Goal: Task Accomplishment & Management: Use online tool/utility

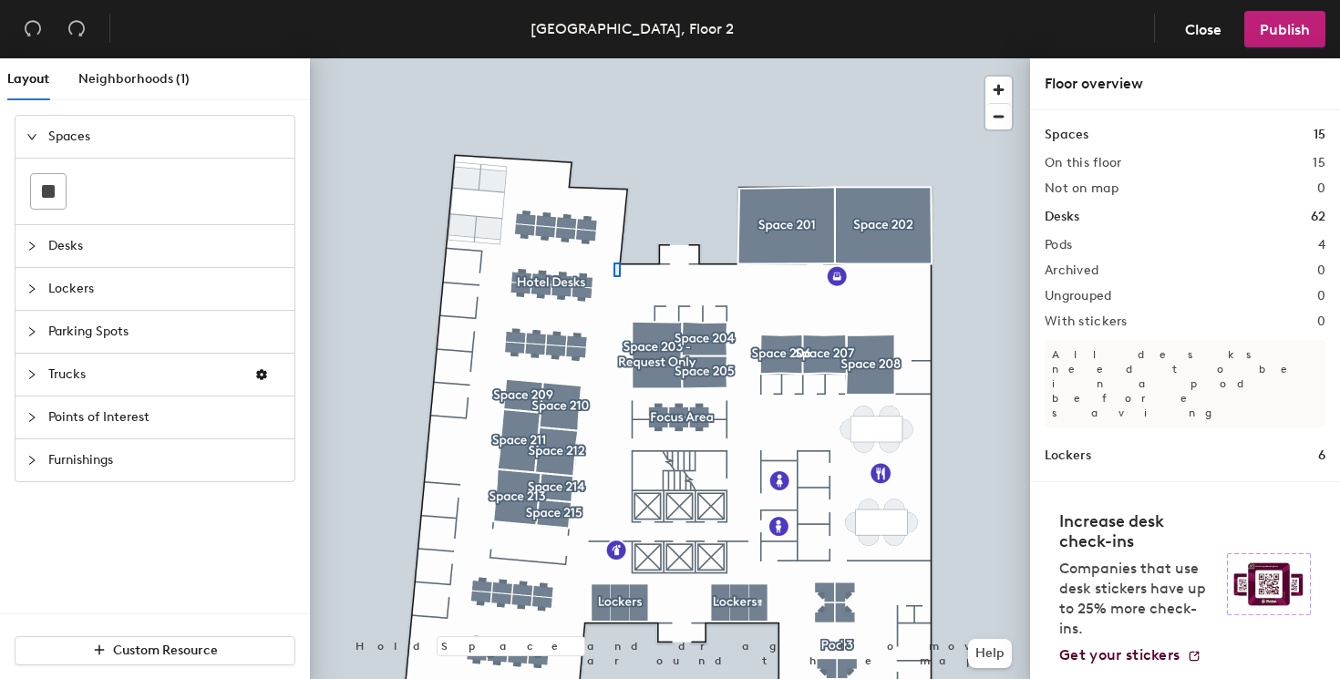
click at [613, 58] on div at bounding box center [670, 58] width 720 height 0
click at [545, 58] on div at bounding box center [670, 58] width 720 height 0
click at [225, 257] on span "Desks" at bounding box center [165, 246] width 235 height 42
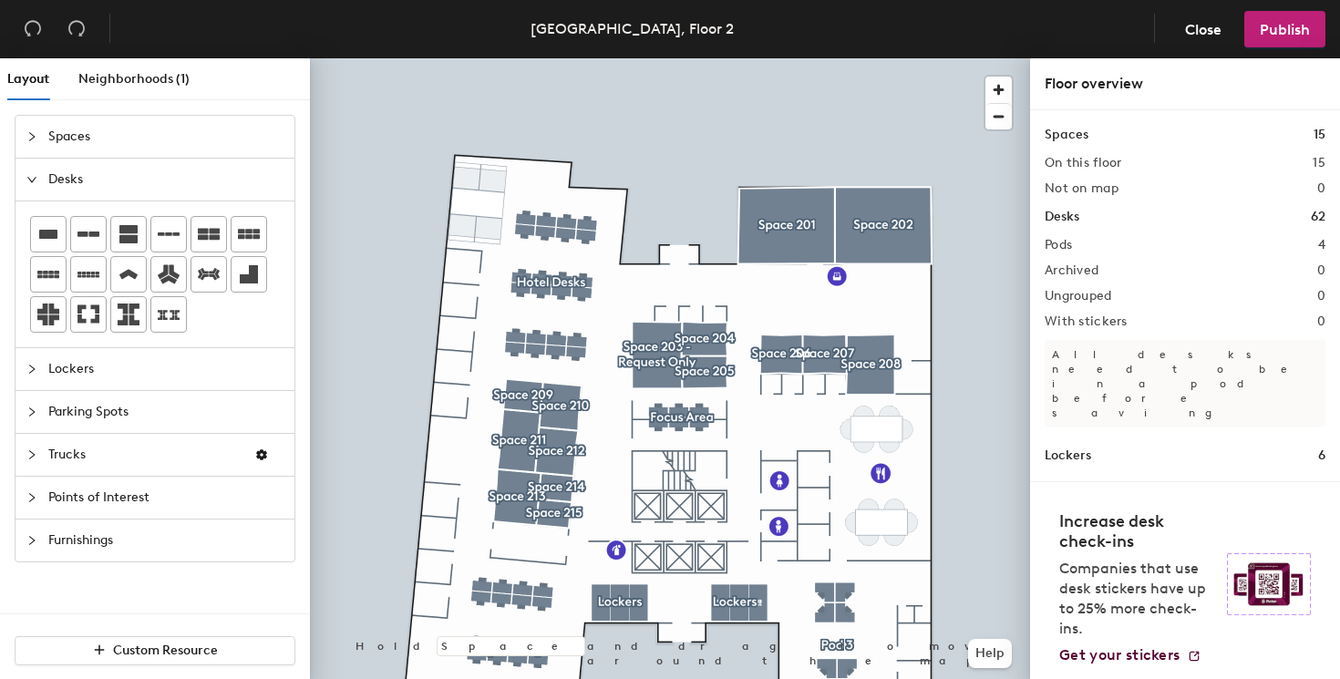
click at [152, 385] on span "Lockers" at bounding box center [165, 369] width 235 height 42
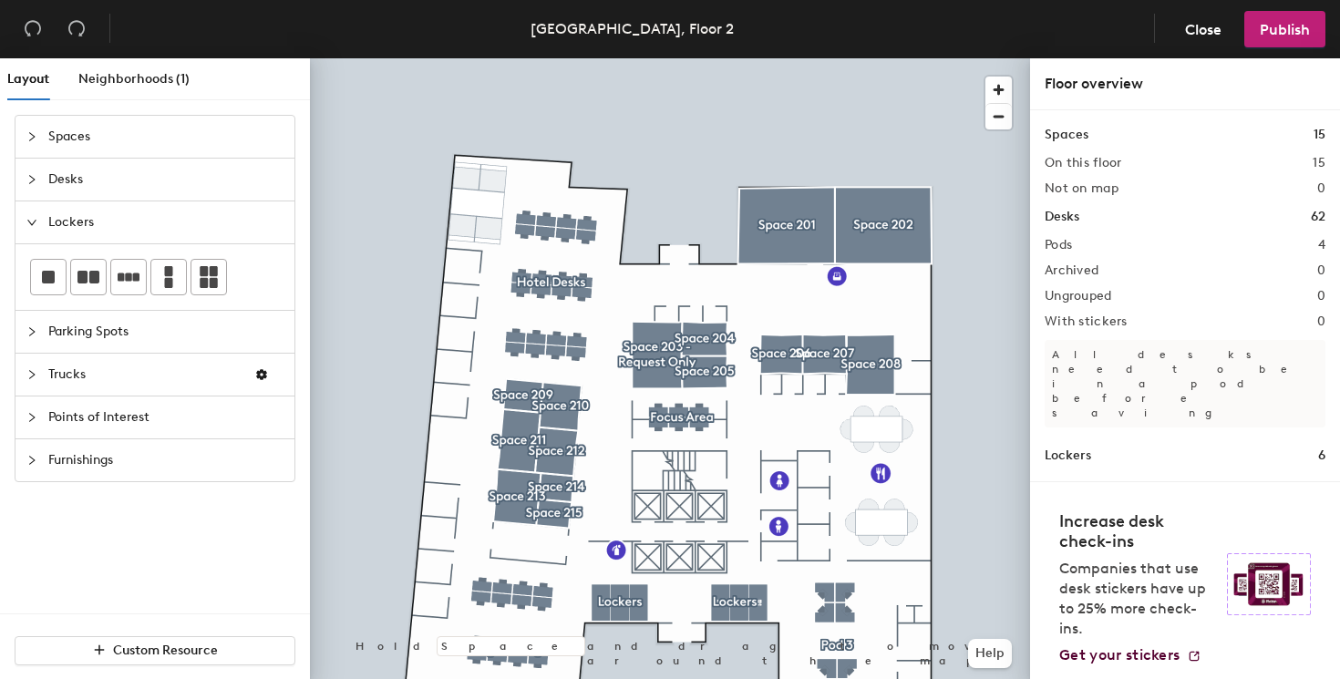
click at [146, 337] on span "Parking Spots" at bounding box center [165, 332] width 235 height 42
click at [166, 169] on span "Desks" at bounding box center [165, 180] width 235 height 42
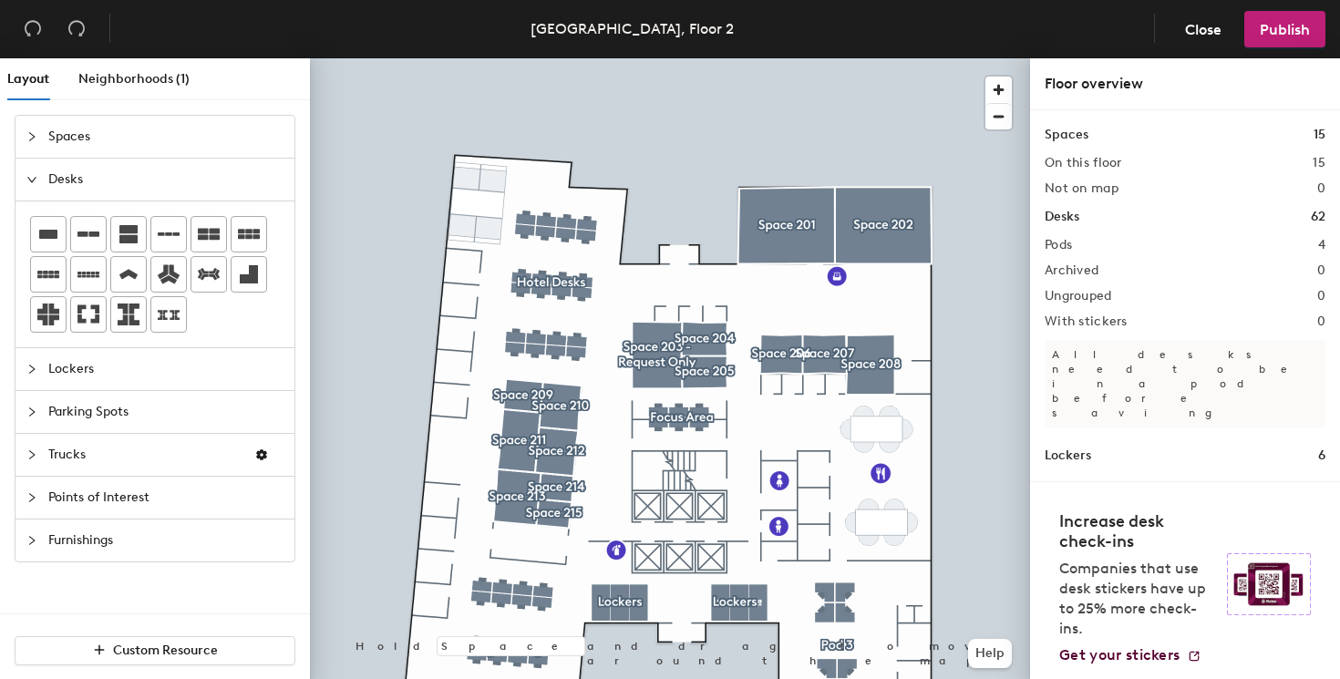
click at [639, 285] on div "Layout Neighborhoods (1) Spaces Desks Lockers Parking Spots Trucks Points of In…" at bounding box center [670, 372] width 1340 height 628
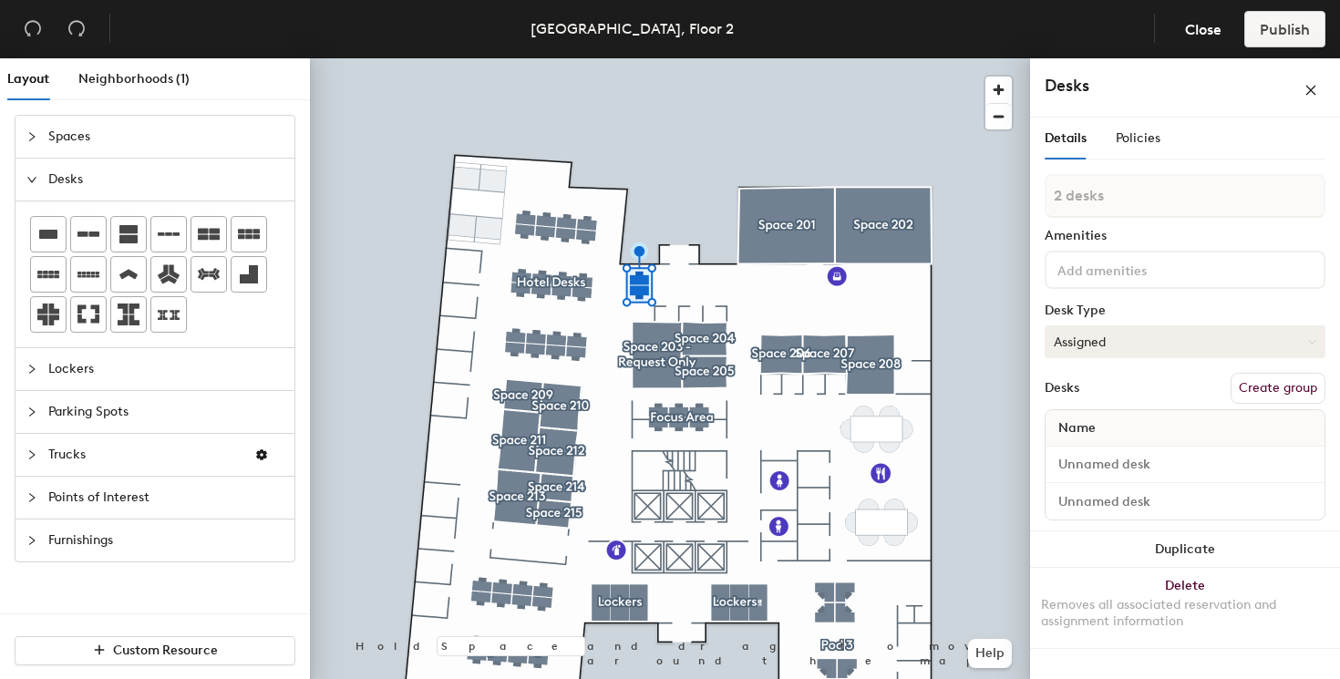
click at [1130, 345] on button "Assigned" at bounding box center [1185, 341] width 281 height 33
click at [1102, 536] on button "Duplicate" at bounding box center [1185, 550] width 310 height 36
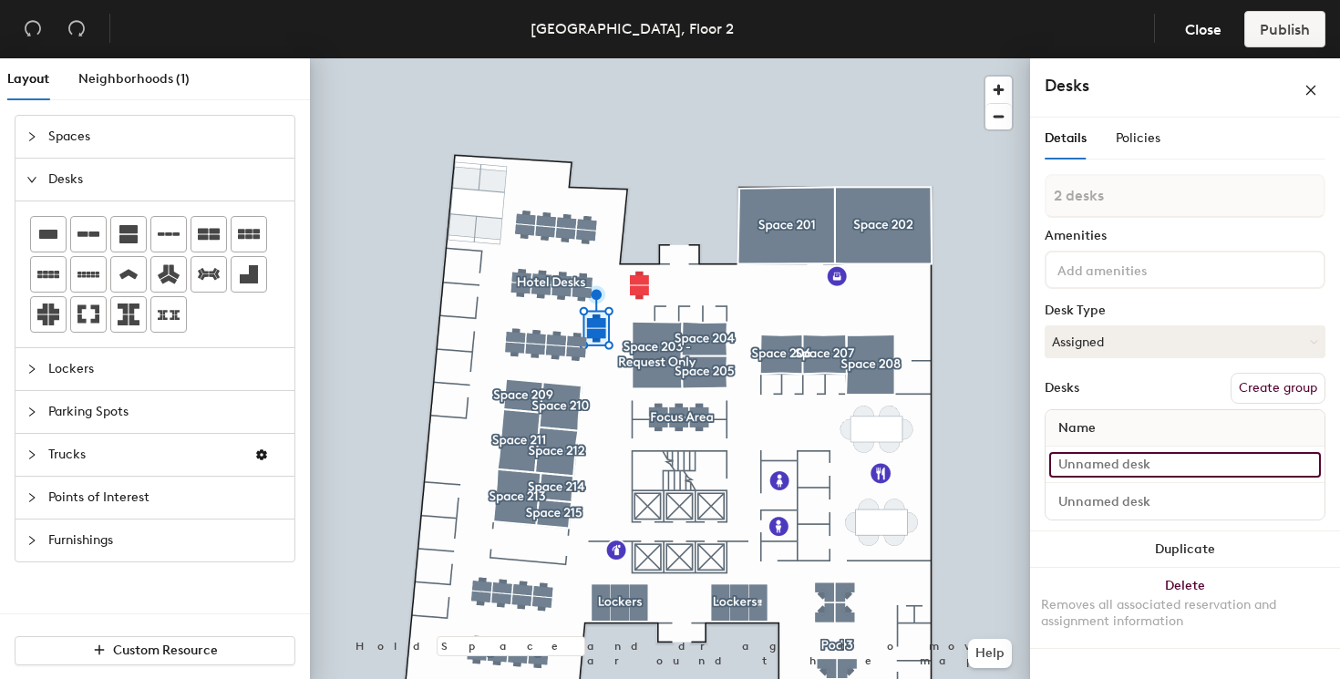
click at [1174, 455] on input at bounding box center [1185, 465] width 272 height 26
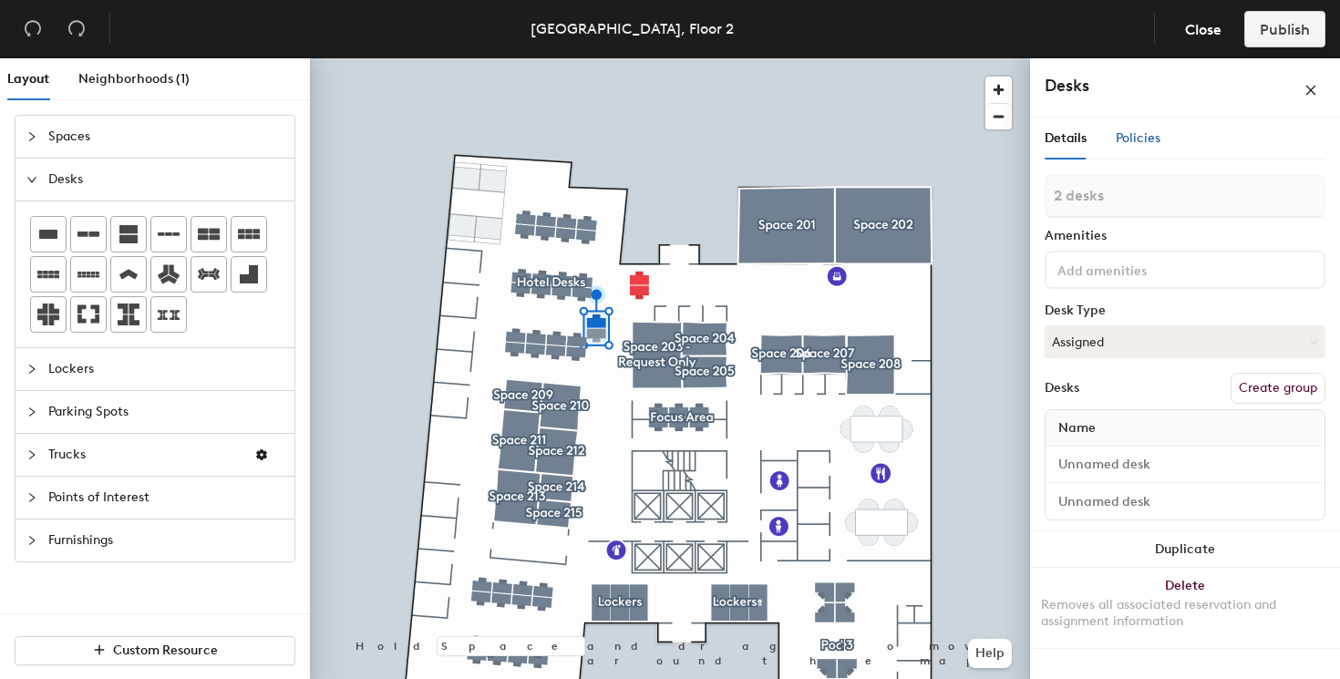
click at [1152, 140] on span "Policies" at bounding box center [1138, 137] width 45 height 15
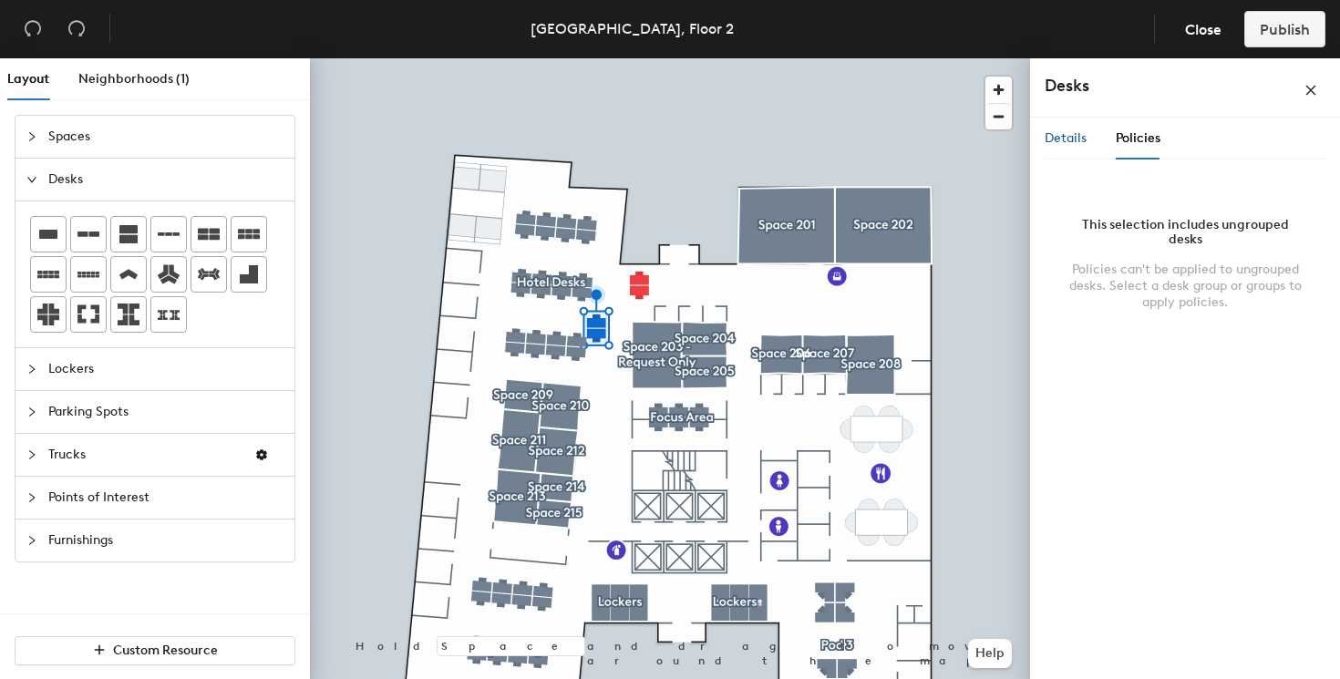
click at [1084, 133] on span "Details" at bounding box center [1066, 137] width 42 height 15
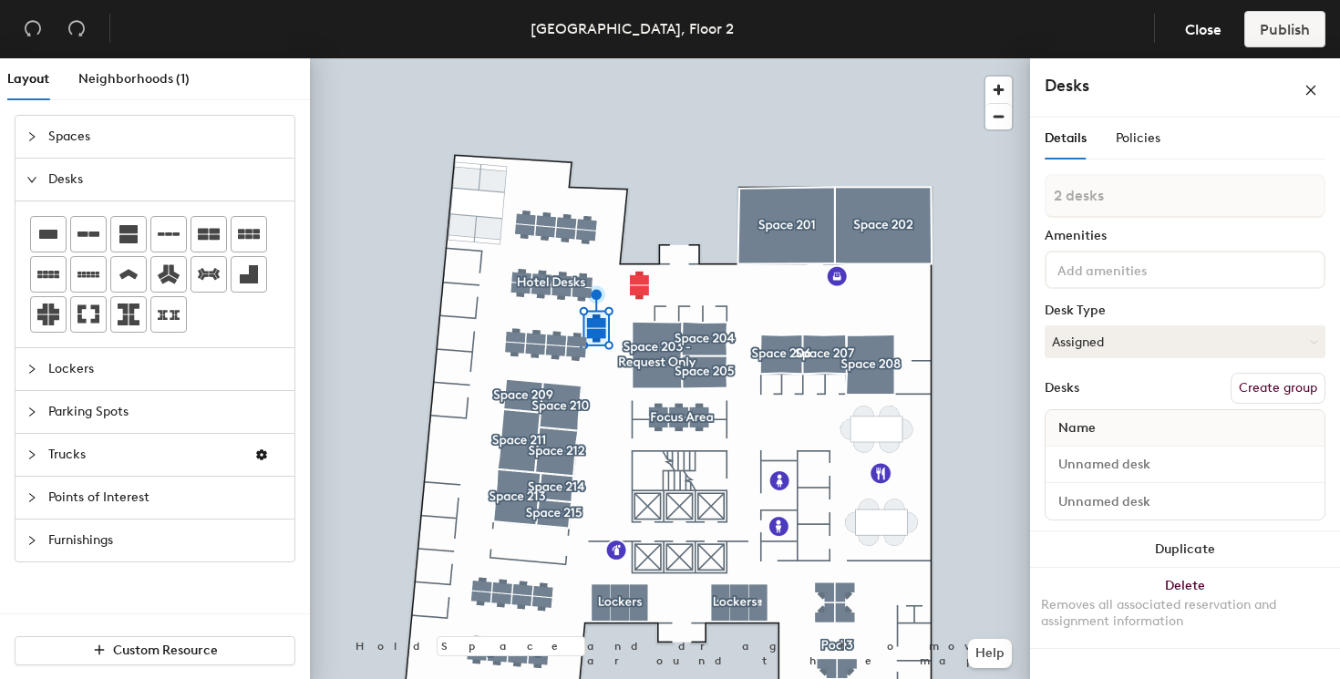
click at [115, 145] on span "Spaces" at bounding box center [165, 137] width 235 height 42
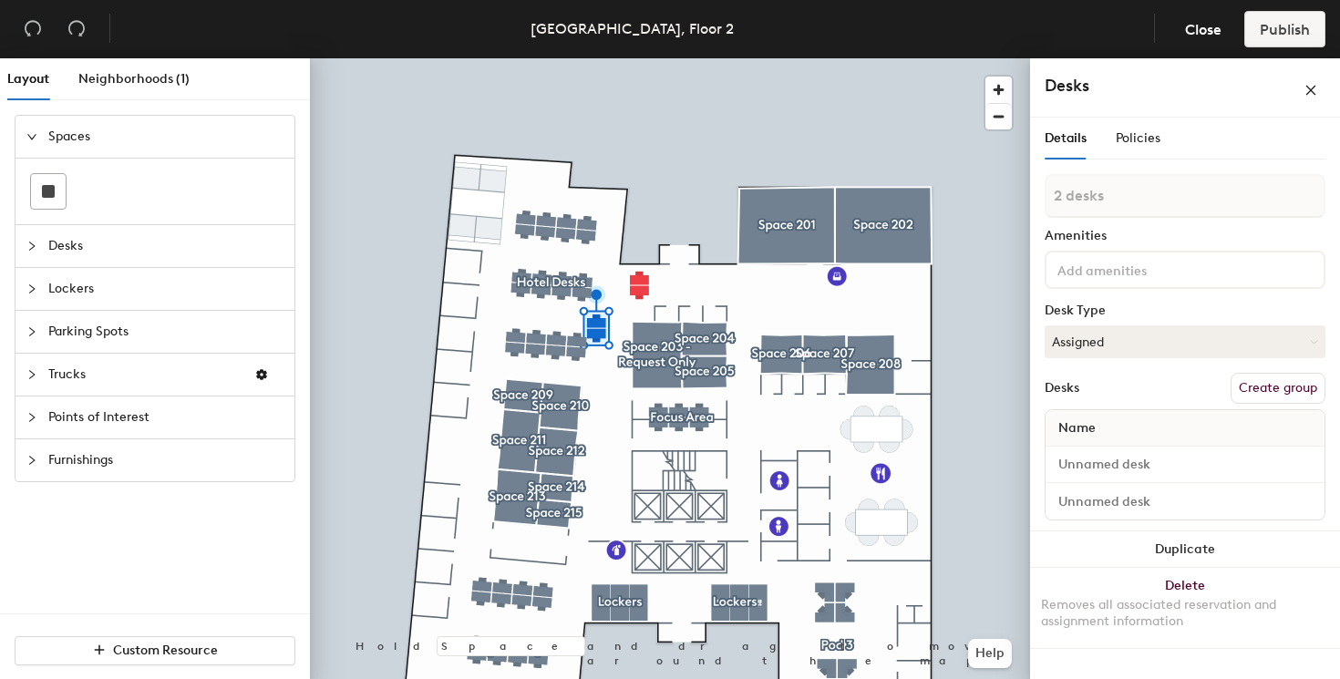
click at [722, 287] on div "Layout Neighborhoods (1) Spaces Desks Lockers Parking Spots Trucks Points of In…" at bounding box center [670, 372] width 1340 height 628
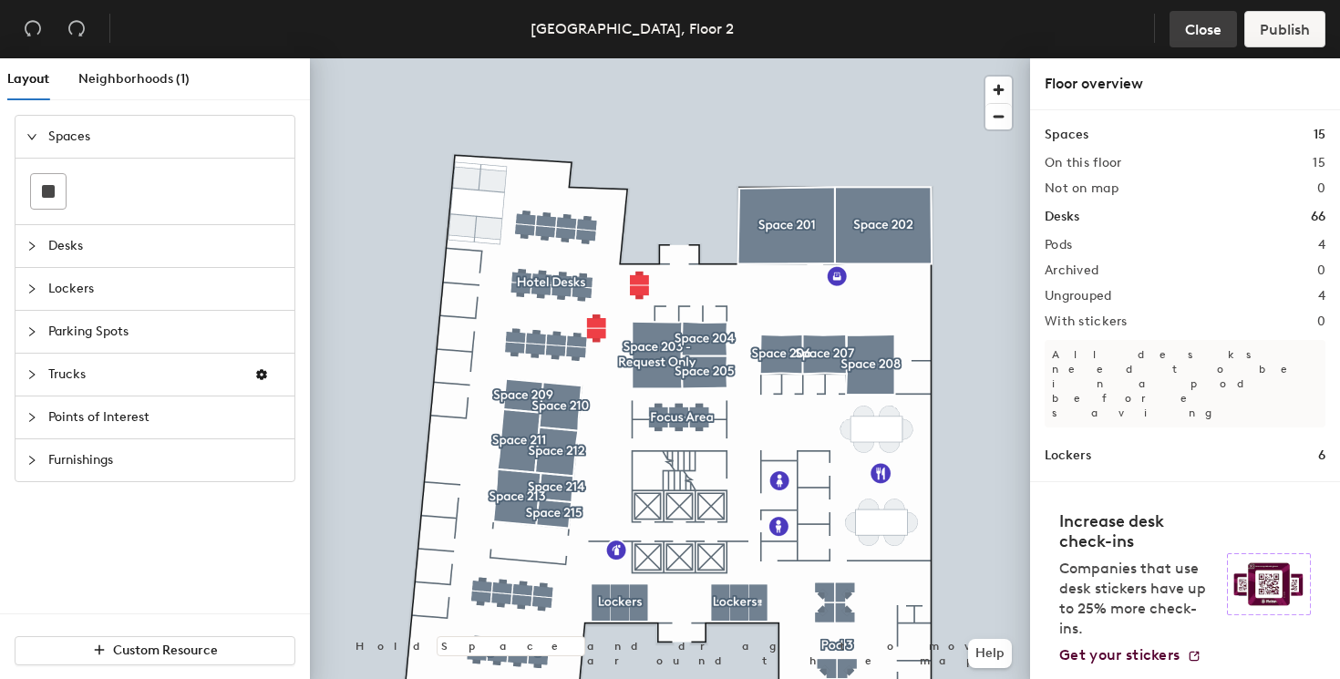
click at [1204, 26] on span "Close" at bounding box center [1203, 29] width 36 height 17
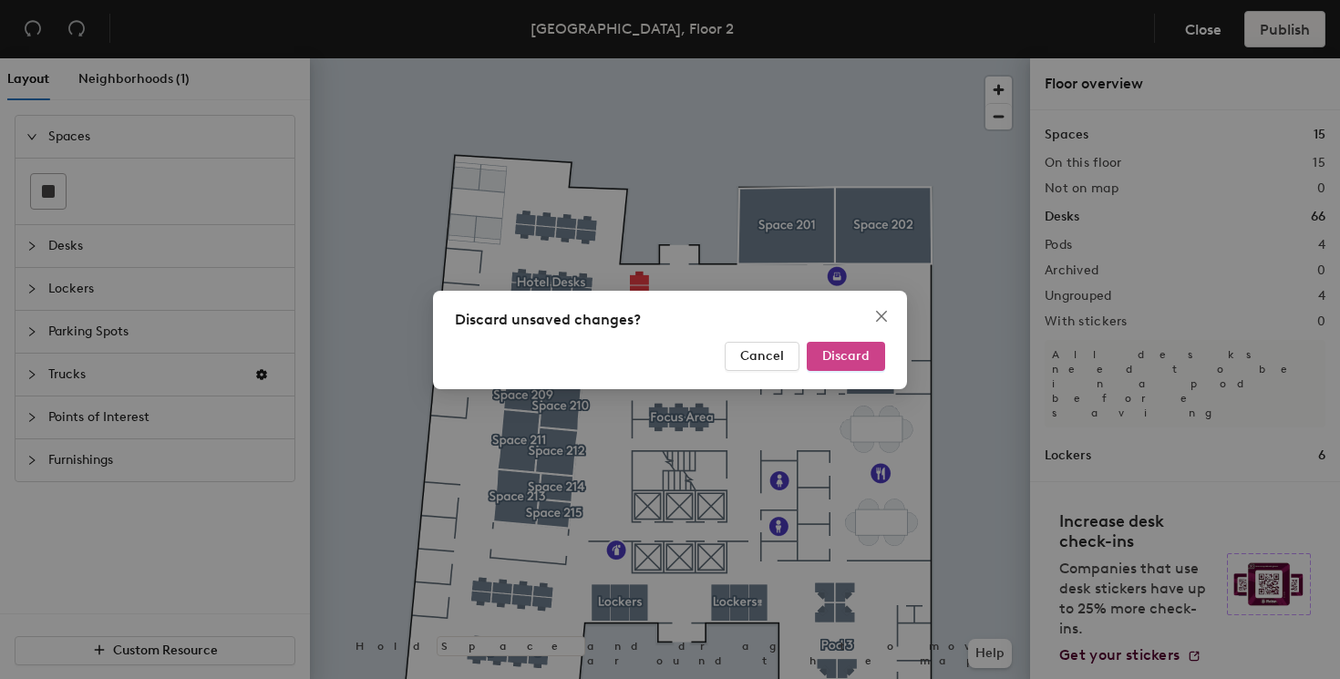
click at [861, 353] on span "Discard" at bounding box center [845, 355] width 47 height 15
